Goal: Browse casually

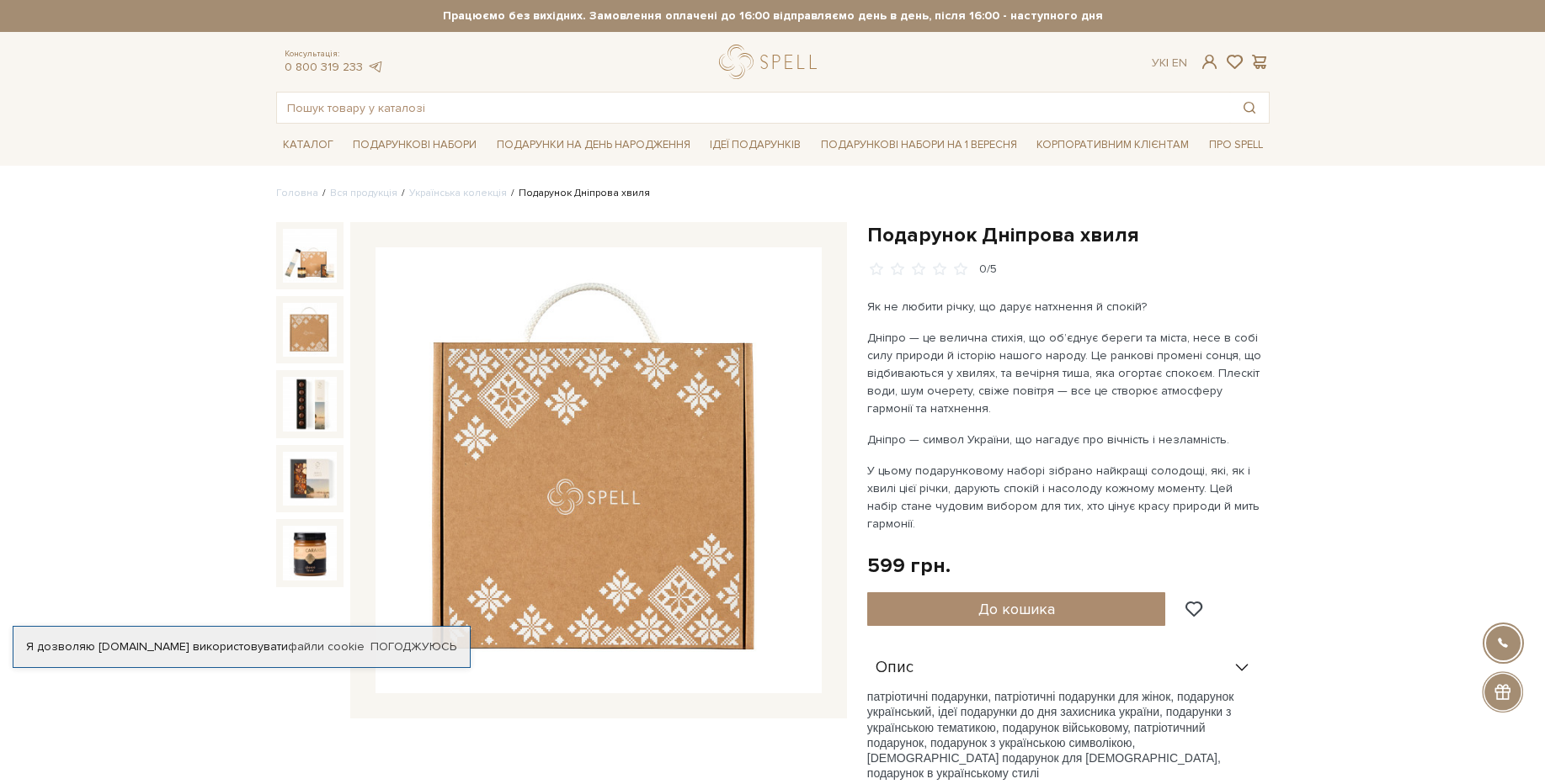
click at [323, 339] on img at bounding box center [310, 330] width 54 height 54
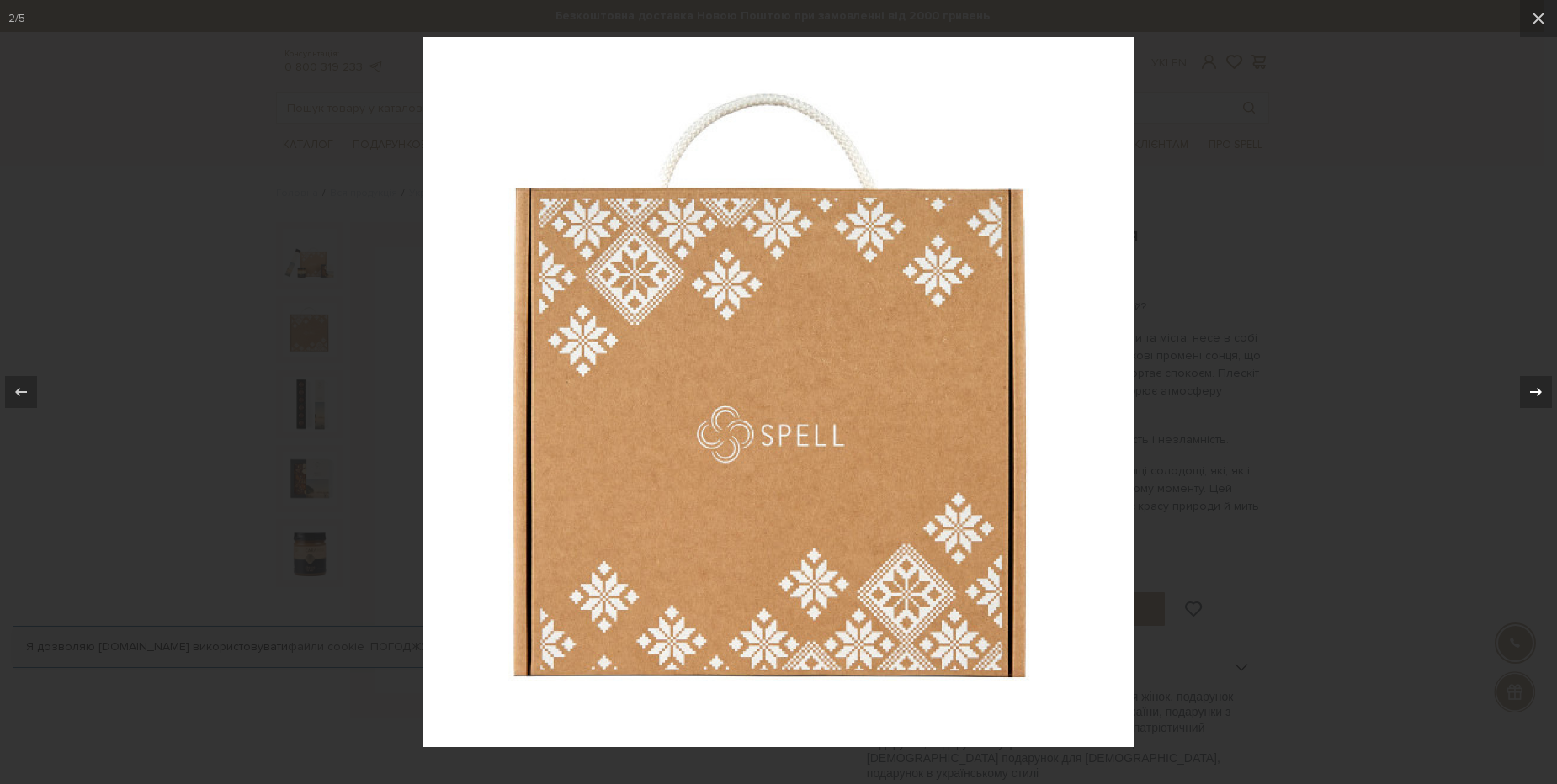
click at [1527, 397] on icon at bounding box center [1535, 392] width 20 height 20
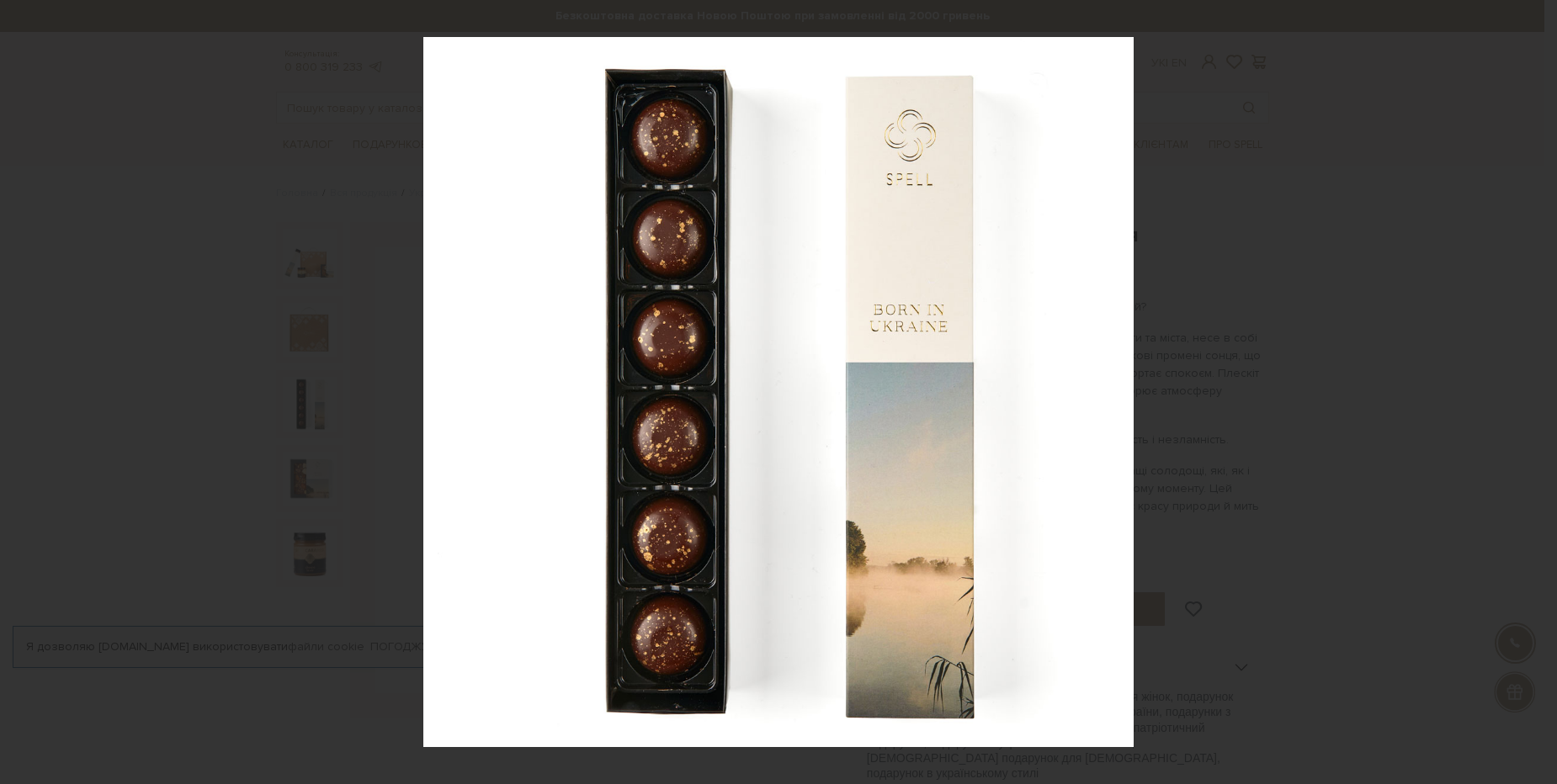
click at [1527, 397] on div "3 / 5" at bounding box center [778, 392] width 1557 height 784
click at [1527, 397] on icon at bounding box center [1535, 392] width 20 height 20
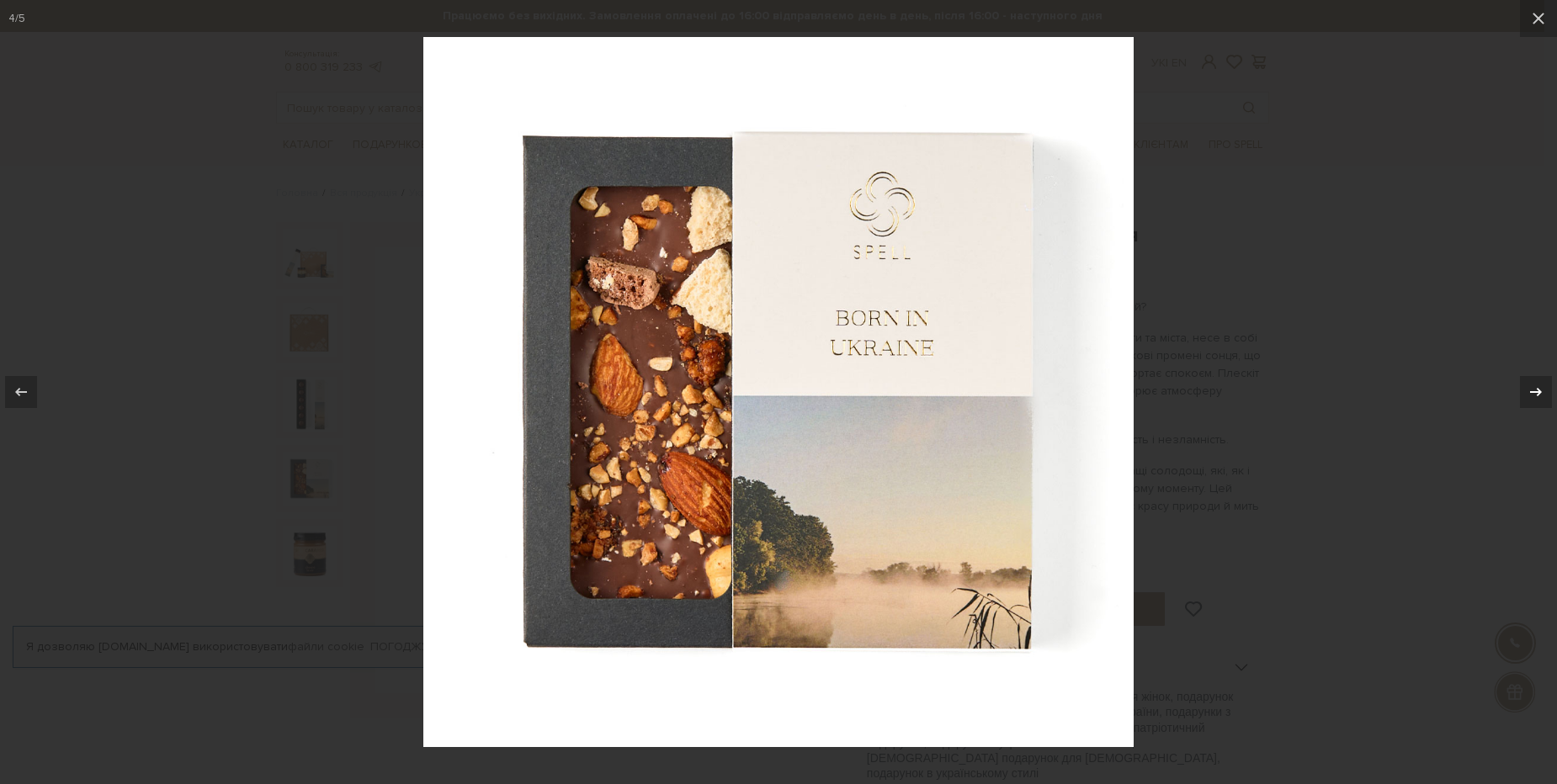
click at [1540, 396] on icon at bounding box center [1535, 392] width 20 height 20
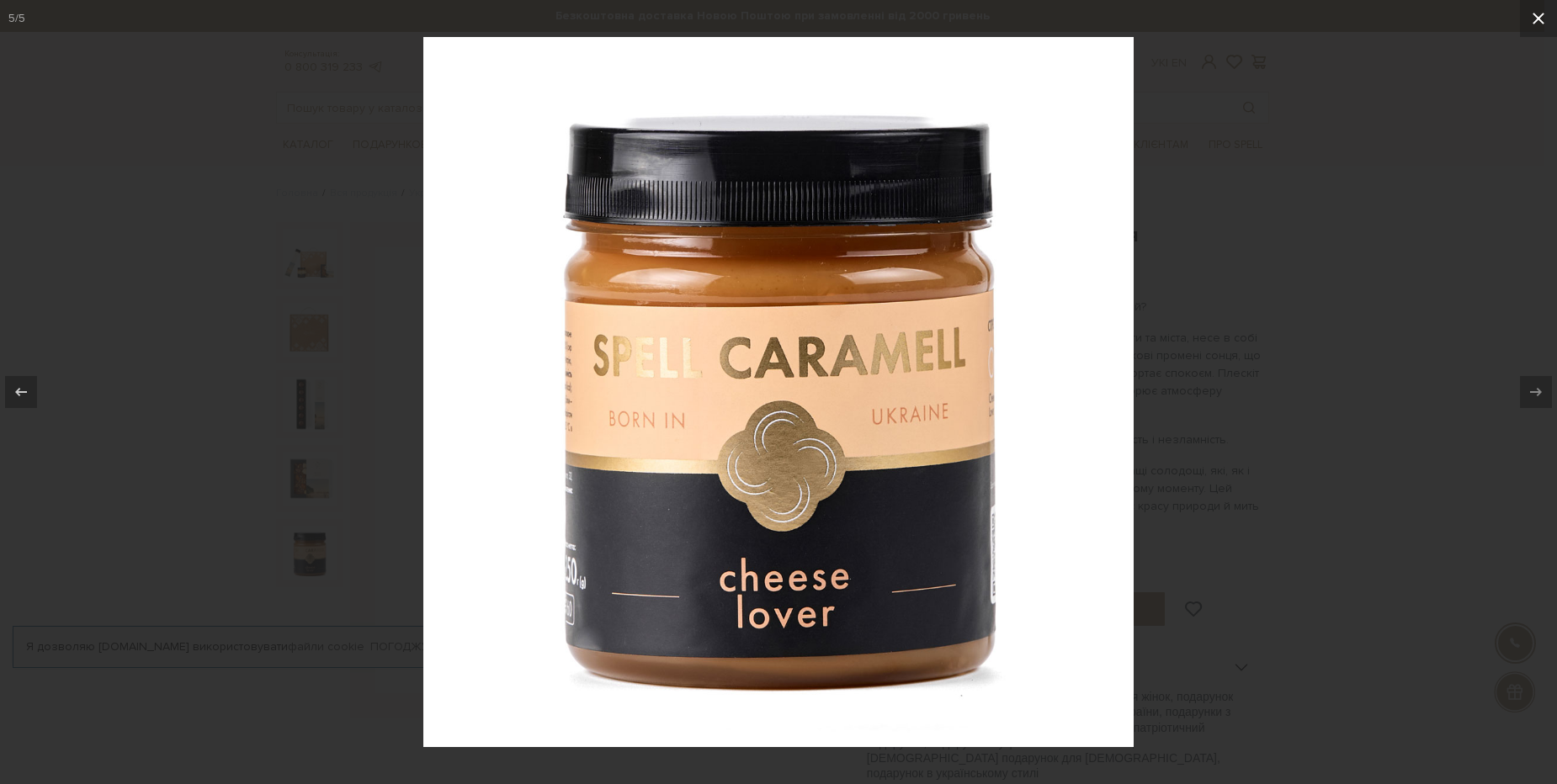
click at [1544, 31] on button at bounding box center [1539, 18] width 37 height 37
